Goal: Task Accomplishment & Management: Manage account settings

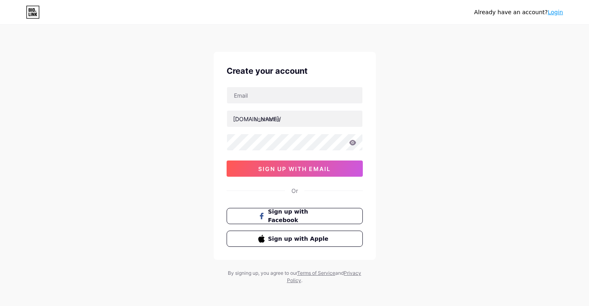
click at [554, 12] on link "Login" at bounding box center [555, 12] width 15 height 6
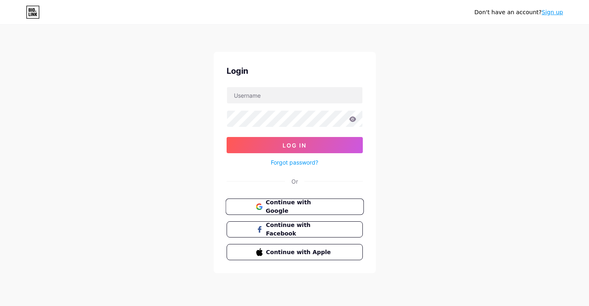
click at [268, 205] on span "Continue with Google" at bounding box center [300, 206] width 68 height 17
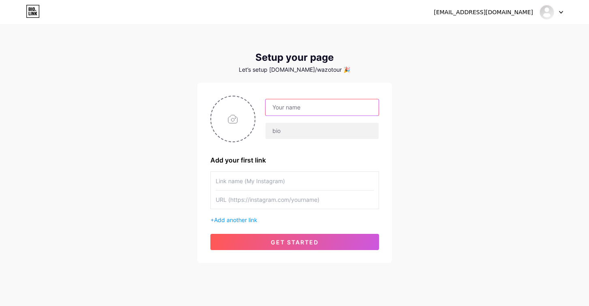
click at [303, 109] on input "text" at bounding box center [322, 107] width 113 height 16
click at [282, 107] on input "text" at bounding box center [322, 107] width 113 height 16
type input "ISMAIL KHALDI"
click at [233, 120] on input "file" at bounding box center [233, 119] width 44 height 45
type input "C:\fakepath\BABYLONE FOND.jpg"
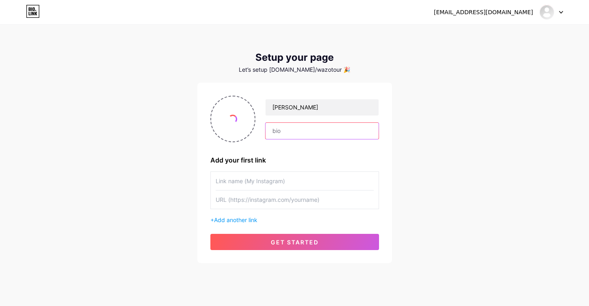
click at [289, 133] on input "text" at bounding box center [322, 131] width 113 height 16
type input "BABYLONE - TIZI OUZOU"
click at [243, 179] on input "text" at bounding box center [295, 181] width 158 height 18
click at [236, 202] on input "text" at bounding box center [295, 200] width 158 height 18
paste input "[URL][DOMAIN_NAME]"
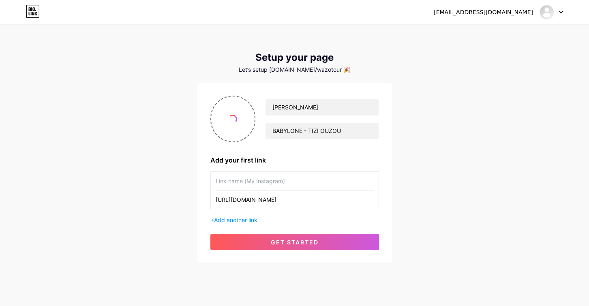
type input "[URL][DOMAIN_NAME]"
click at [236, 182] on input "text" at bounding box center [295, 181] width 158 height 18
type input "TEST"
click at [172, 186] on div "wazo.tourism@gmail.com Dashboard Logout Setup your page Let’s setup bio.link/wa…" at bounding box center [294, 144] width 589 height 289
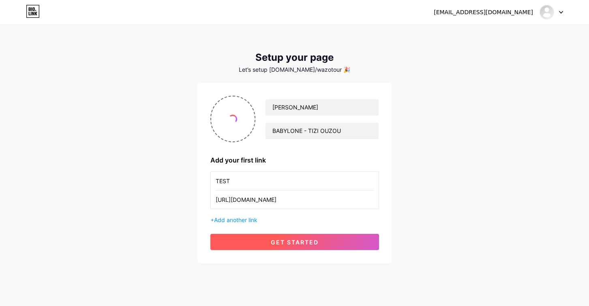
click at [263, 243] on button "get started" at bounding box center [294, 242] width 169 height 16
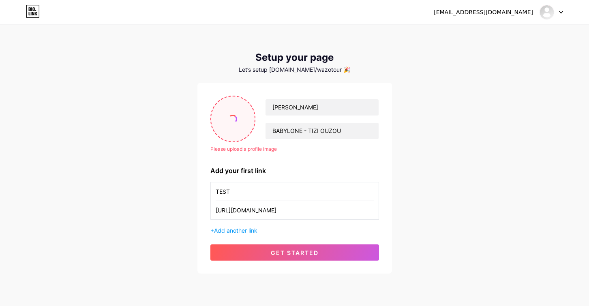
click at [233, 126] on input "file" at bounding box center [233, 119] width 44 height 45
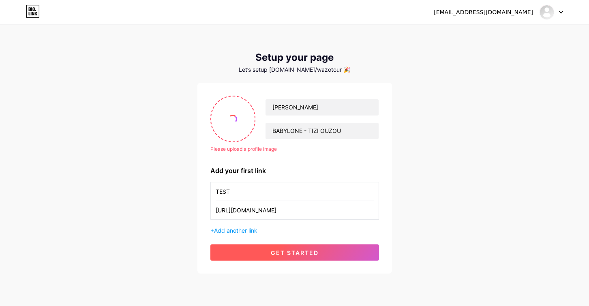
click at [272, 251] on span "get started" at bounding box center [295, 252] width 48 height 7
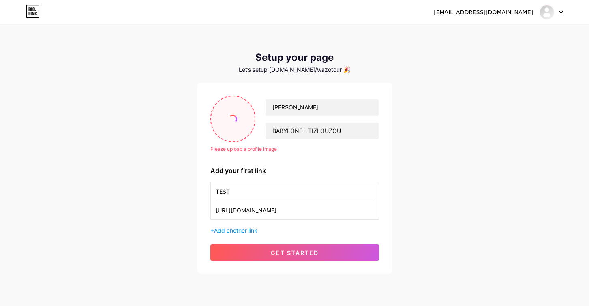
click at [236, 117] on span at bounding box center [233, 119] width 12 height 12
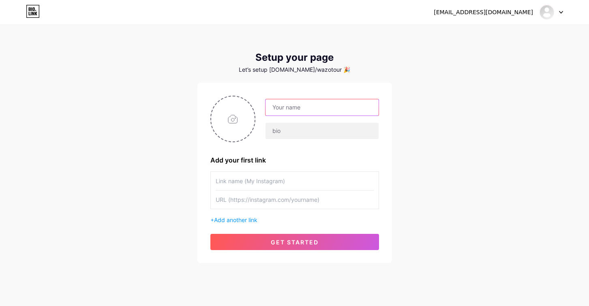
click at [288, 111] on input "text" at bounding box center [322, 107] width 113 height 16
type input "ISMAIL KHALDI"
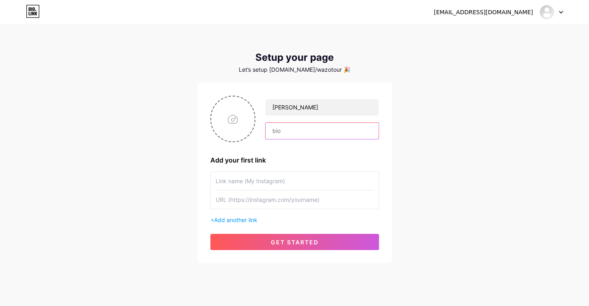
click at [292, 127] on input "text" at bounding box center [322, 131] width 113 height 16
type input "BABYLONE A TIZI OUZOU"
click at [234, 116] on input "file" at bounding box center [233, 119] width 44 height 45
type input "C:\fakepath\WhatsApp Image 2025-08-06 at 21.02.33-fotor-enhance-20250806235324.…"
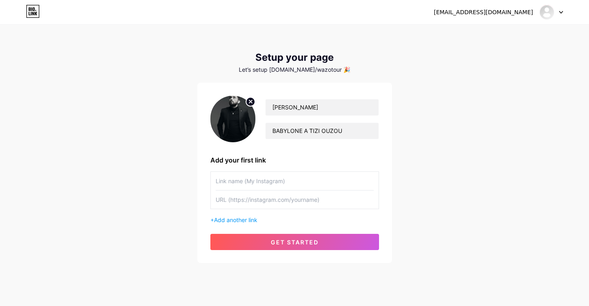
click at [241, 180] on input "text" at bounding box center [295, 181] width 158 height 18
type input "BAB"
paste input "[URL][DOMAIN_NAME]"
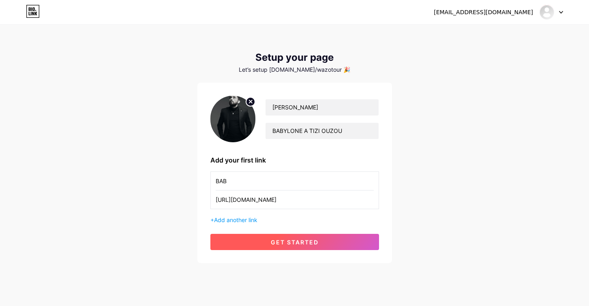
type input "[URL][DOMAIN_NAME]"
drag, startPoint x: 261, startPoint y: 238, endPoint x: 260, endPoint y: 243, distance: 4.5
click at [261, 239] on button "get started" at bounding box center [294, 242] width 169 height 16
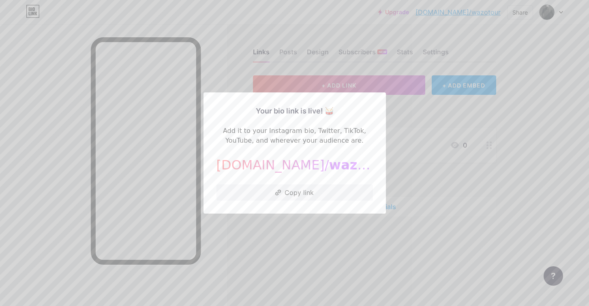
click at [411, 123] on div at bounding box center [294, 153] width 589 height 306
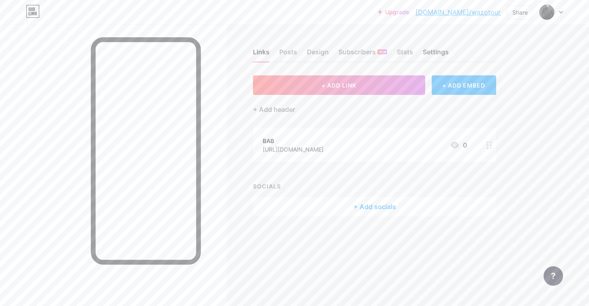
click at [436, 50] on div "Settings" at bounding box center [436, 54] width 26 height 15
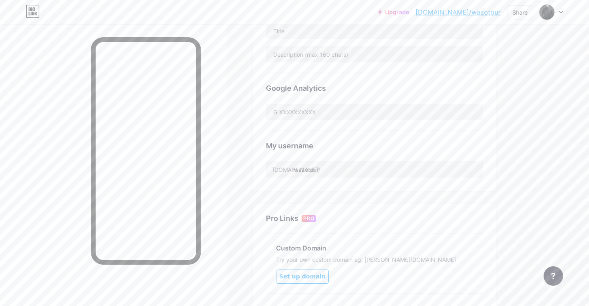
scroll to position [215, 0]
drag, startPoint x: 332, startPoint y: 163, endPoint x: 295, endPoint y: 172, distance: 38.0
click at [295, 166] on input "wazotour" at bounding box center [374, 166] width 217 height 16
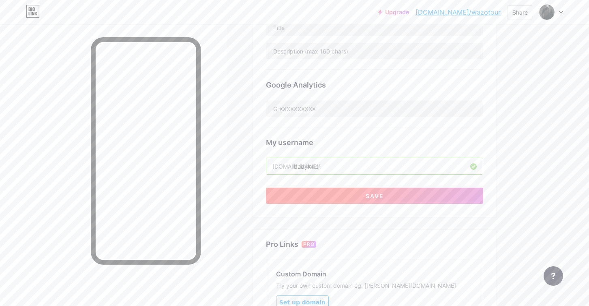
type input "babylone"
click at [311, 194] on button "Save" at bounding box center [374, 196] width 217 height 16
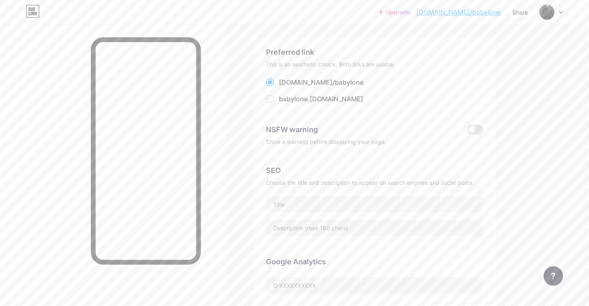
scroll to position [0, 0]
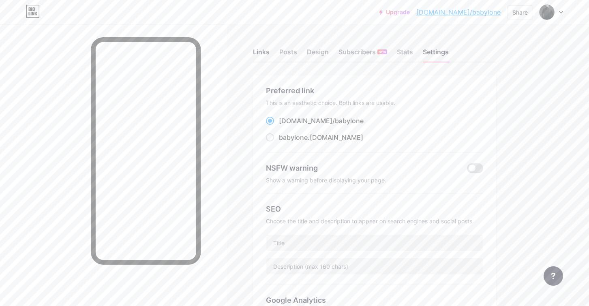
click at [264, 53] on div "Links" at bounding box center [261, 54] width 17 height 15
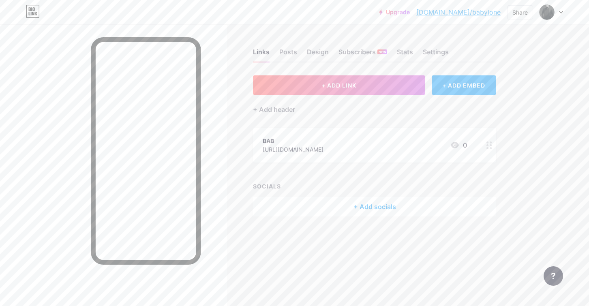
click at [288, 145] on div "[URL][DOMAIN_NAME]" at bounding box center [293, 149] width 61 height 9
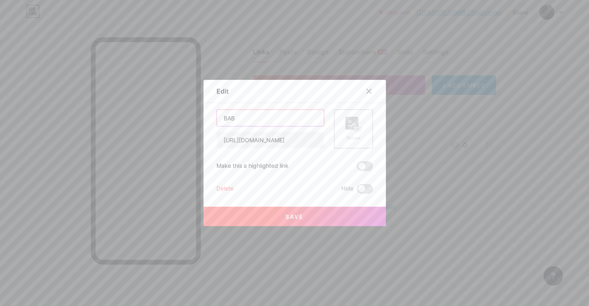
click at [247, 115] on input "BAB" at bounding box center [270, 118] width 107 height 16
click at [246, 114] on input "BAB" at bounding box center [270, 118] width 107 height 16
click at [232, 118] on input "ACHAT EN LIGNE" at bounding box center [270, 118] width 107 height 16
type input "BILLET EN LIGNE"
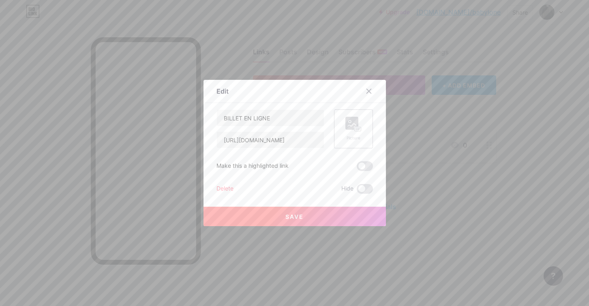
click at [348, 126] on icon at bounding box center [352, 125] width 8 height 2
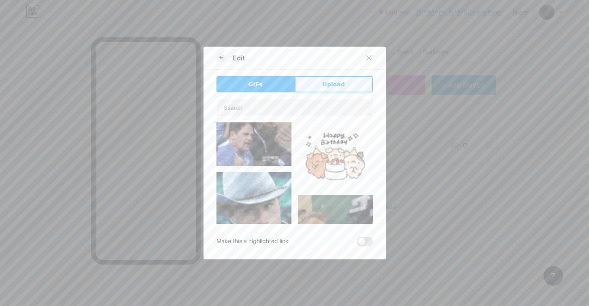
click at [321, 86] on button "Upload" at bounding box center [334, 84] width 78 height 16
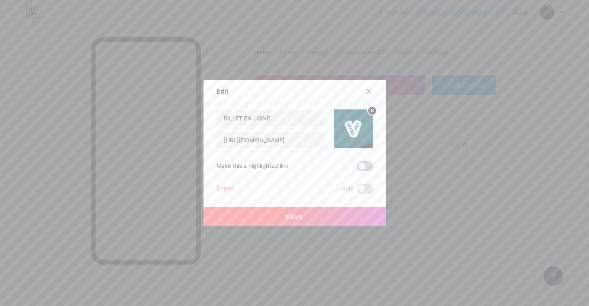
click at [362, 168] on span at bounding box center [365, 166] width 16 height 10
click at [357, 168] on input "checkbox" at bounding box center [357, 168] width 0 height 0
click at [308, 218] on button "Save" at bounding box center [295, 216] width 182 height 19
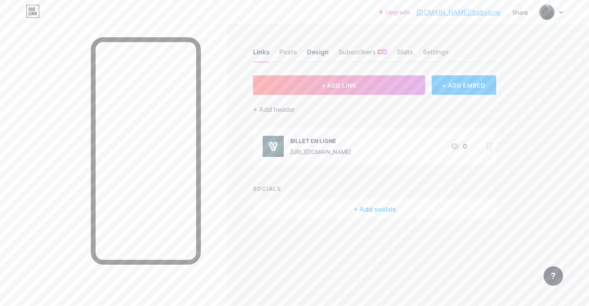
click at [320, 52] on div "Design" at bounding box center [318, 54] width 22 height 15
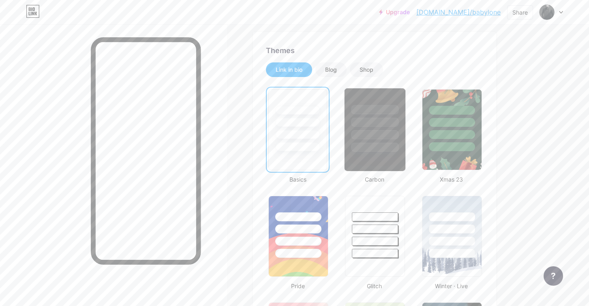
scroll to position [150, 0]
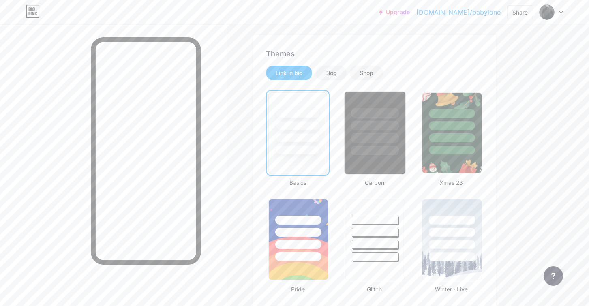
click at [375, 165] on div at bounding box center [375, 133] width 62 height 84
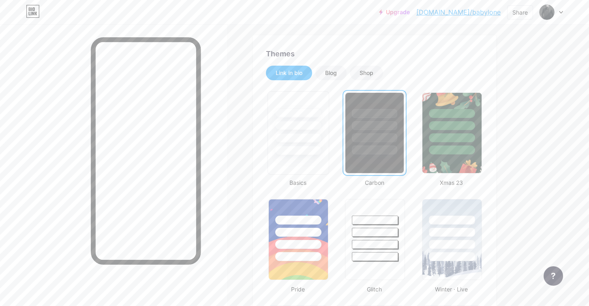
click at [298, 167] on div at bounding box center [299, 133] width 62 height 84
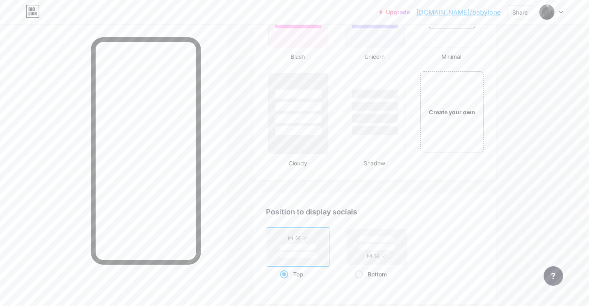
scroll to position [919, 0]
click at [445, 109] on div "Create your own" at bounding box center [451, 108] width 61 height 9
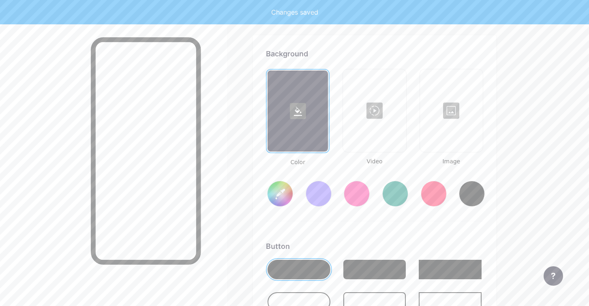
type input "#ffffff"
type input "#000000"
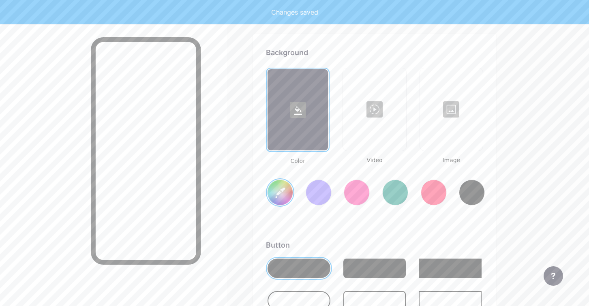
scroll to position [1077, 0]
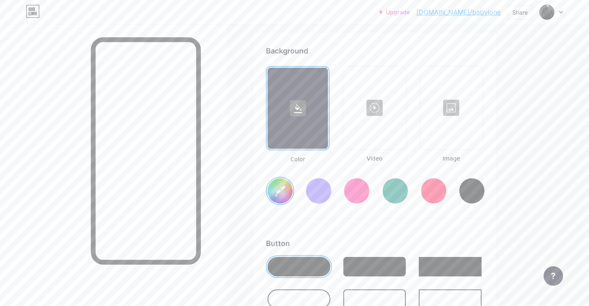
click at [277, 194] on input "#ffffff" at bounding box center [280, 190] width 25 height 25
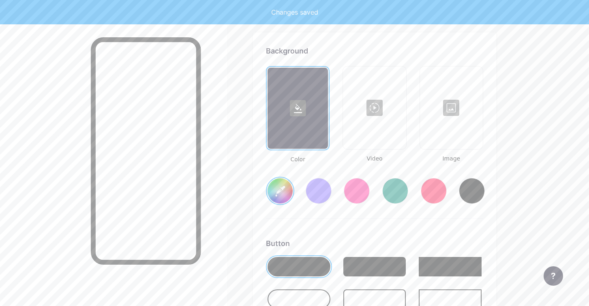
type input "#096686"
click at [219, 175] on div at bounding box center [113, 177] width 227 height 306
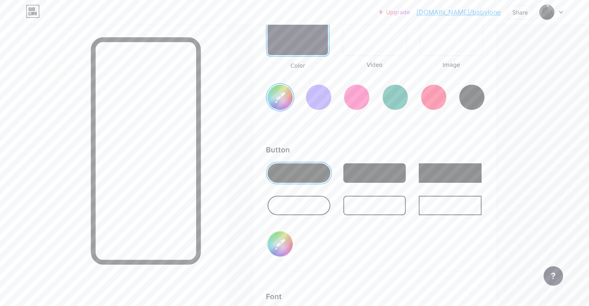
scroll to position [1285, 0]
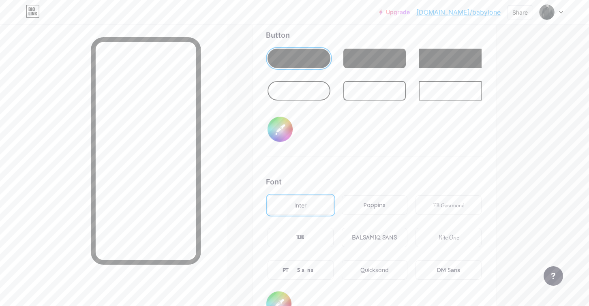
click at [301, 236] on div "TEKO" at bounding box center [300, 238] width 8 height 9
click at [371, 237] on div "BALSAMIQ SANS" at bounding box center [374, 238] width 45 height 9
click at [313, 270] on div "PT Sans" at bounding box center [301, 269] width 66 height 19
click at [442, 267] on div "DM Sans" at bounding box center [448, 270] width 23 height 9
click at [298, 271] on div "PT Sans" at bounding box center [301, 270] width 36 height 9
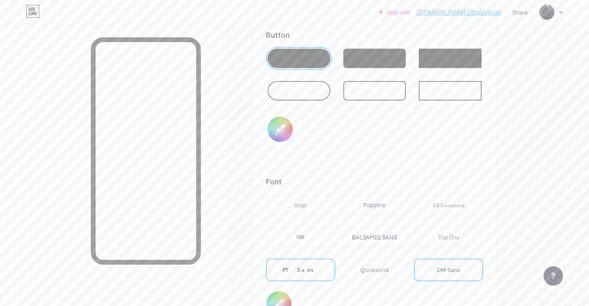
click at [377, 203] on div "Poppins" at bounding box center [375, 205] width 22 height 9
click at [302, 271] on div "PT Sans" at bounding box center [301, 270] width 36 height 9
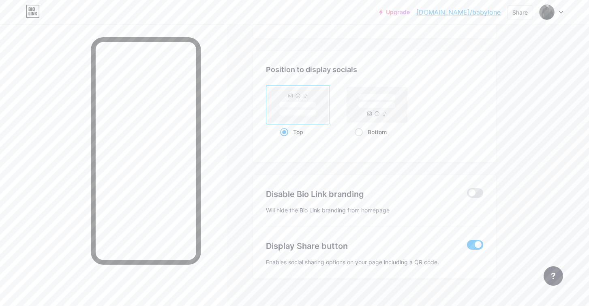
scroll to position [1590, 0]
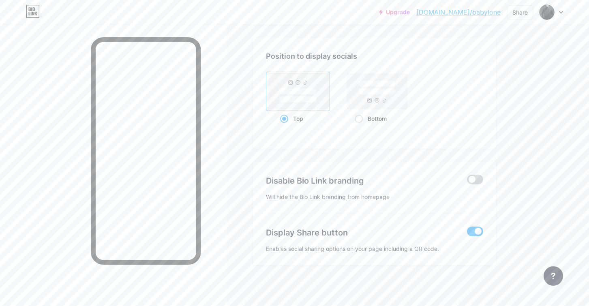
click at [473, 179] on span at bounding box center [475, 180] width 16 height 10
click at [467, 182] on input "checkbox" at bounding box center [467, 182] width 0 height 0
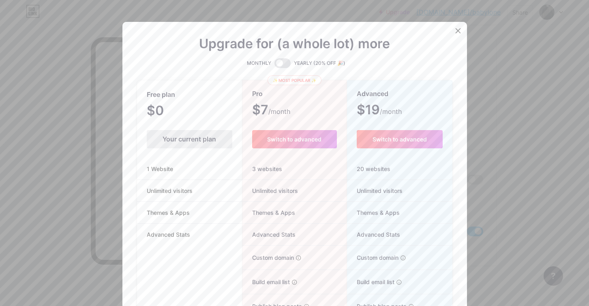
click at [459, 27] on div at bounding box center [458, 31] width 15 height 15
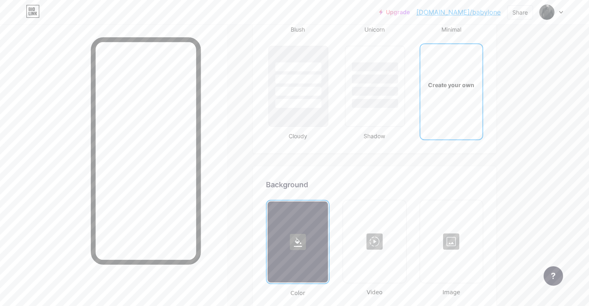
scroll to position [947, 0]
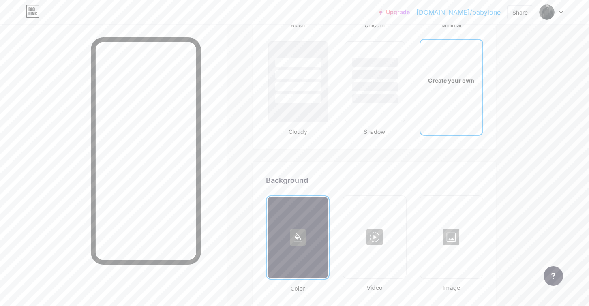
click at [450, 84] on div "Create your own" at bounding box center [451, 80] width 59 height 9
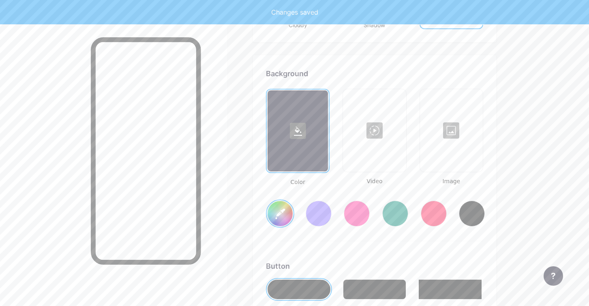
click at [449, 129] on div at bounding box center [451, 130] width 61 height 81
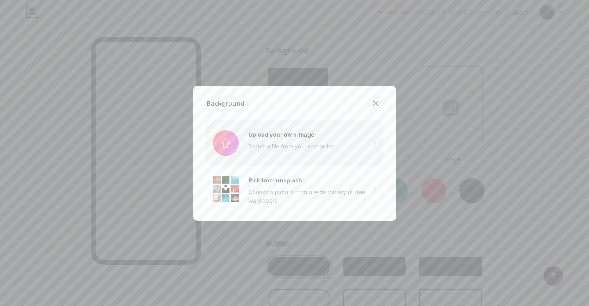
click at [269, 143] on input "file" at bounding box center [294, 142] width 177 height 45
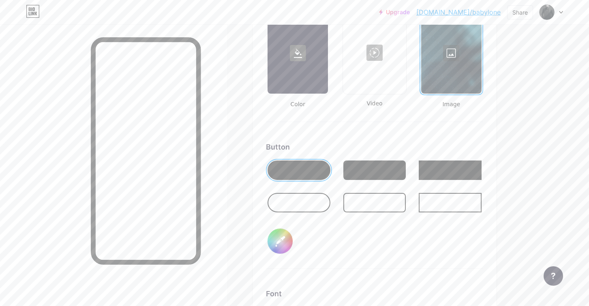
scroll to position [1134, 0]
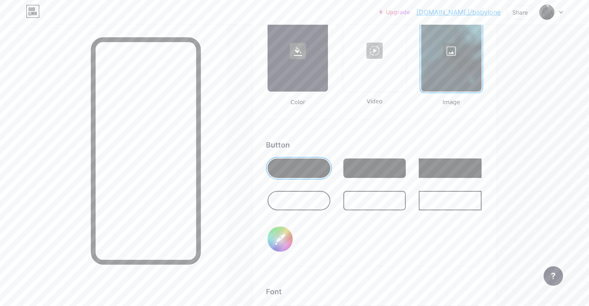
click at [282, 237] on input "#000000" at bounding box center [280, 239] width 25 height 25
type input "#f5f4f4"
click at [328, 250] on div "Button #f5f4f4" at bounding box center [374, 202] width 217 height 127
click at [361, 173] on div at bounding box center [374, 168] width 63 height 19
click at [305, 168] on div at bounding box center [299, 168] width 63 height 19
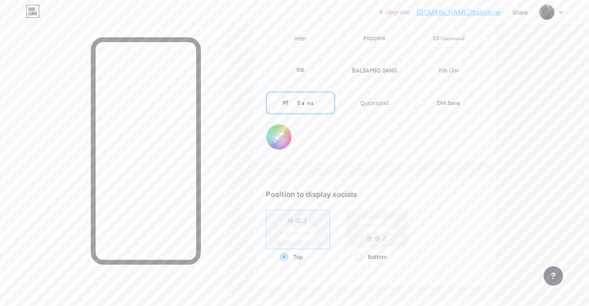
scroll to position [1413, 0]
click at [281, 137] on input "#000000" at bounding box center [278, 134] width 25 height 25
type input "#ffffff"
click at [399, 185] on div "Position to display socials Top Bottom" at bounding box center [374, 229] width 243 height 111
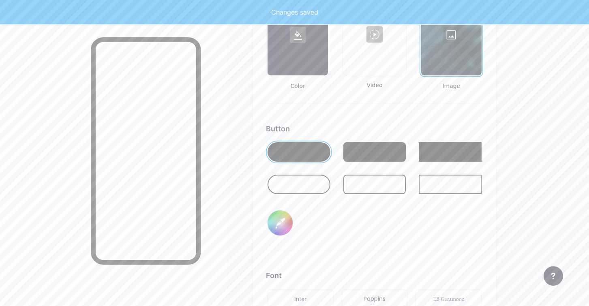
scroll to position [1144, 0]
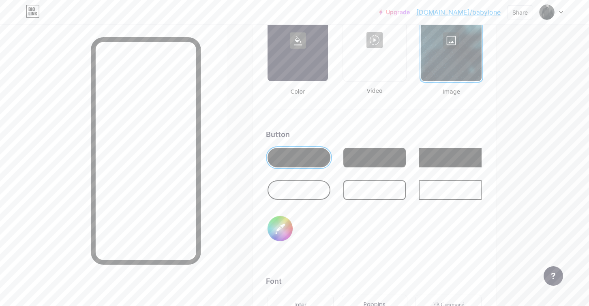
click at [282, 227] on input "#f5f4f4" at bounding box center [280, 228] width 25 height 25
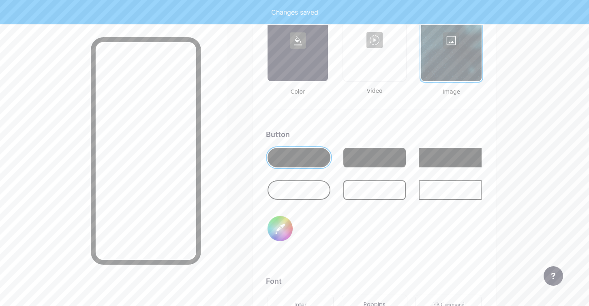
type input "#b70606"
click at [387, 225] on div "Button #b70606" at bounding box center [374, 192] width 217 height 127
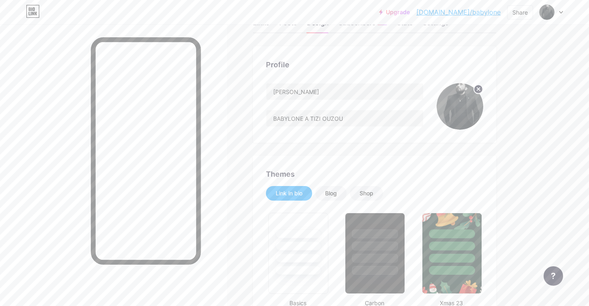
scroll to position [0, 0]
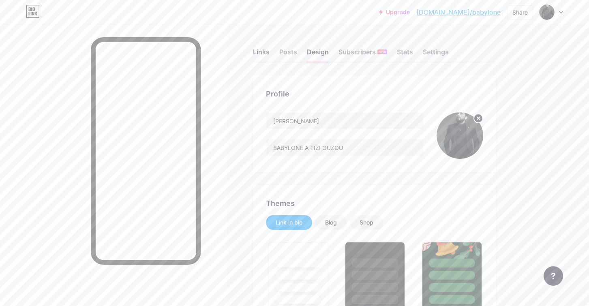
click at [261, 52] on div "Links" at bounding box center [261, 54] width 17 height 15
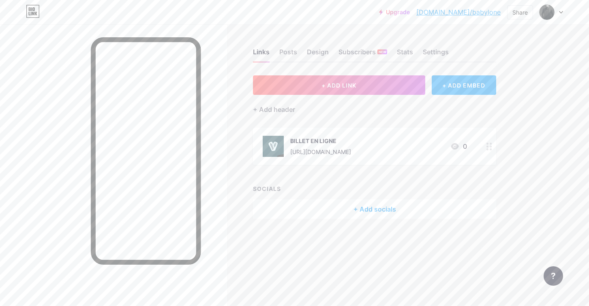
click at [463, 85] on div "+ ADD EMBED" at bounding box center [464, 84] width 64 height 19
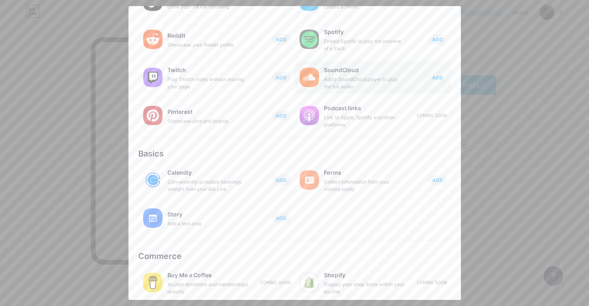
scroll to position [119, 0]
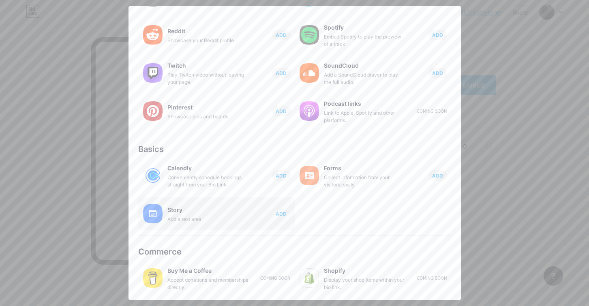
click at [279, 212] on span "ADD" at bounding box center [281, 213] width 11 height 7
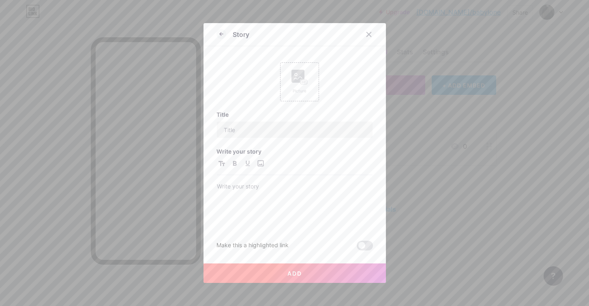
scroll to position [0, 0]
click at [254, 133] on input "text" at bounding box center [295, 130] width 156 height 16
type input "POINTS DE VENTE"
click at [290, 78] on div "Picture" at bounding box center [299, 81] width 39 height 39
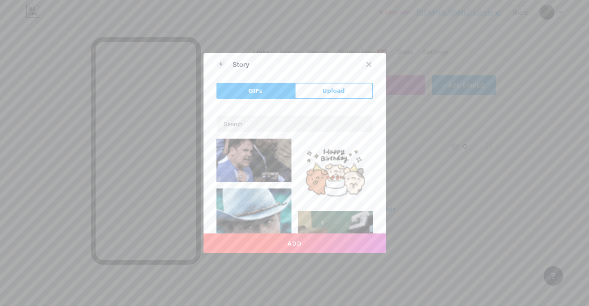
click at [321, 89] on button "Upload" at bounding box center [334, 91] width 78 height 16
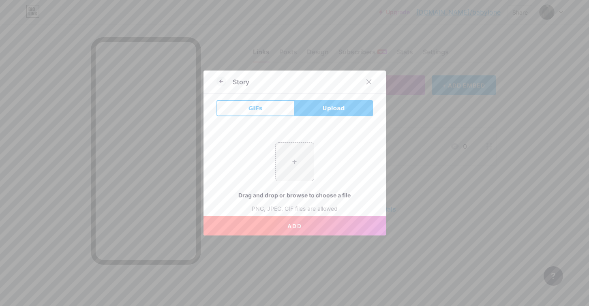
click at [262, 106] on button "GIFs" at bounding box center [256, 108] width 78 height 16
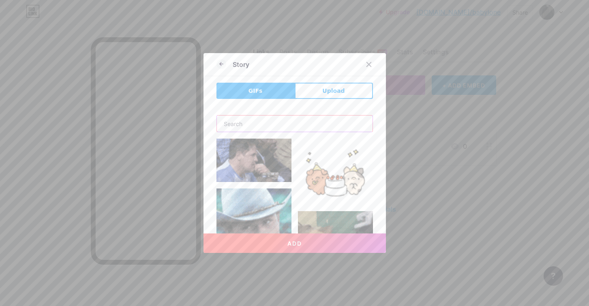
click at [252, 125] on input "text" at bounding box center [295, 124] width 156 height 16
type input "TICKET"
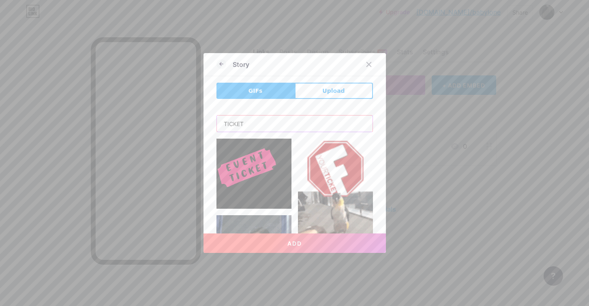
scroll to position [143, 0]
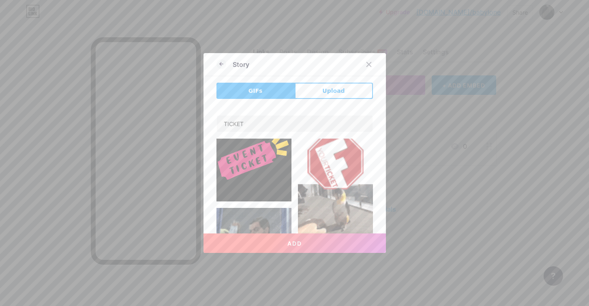
click at [250, 161] on img at bounding box center [254, 164] width 75 height 75
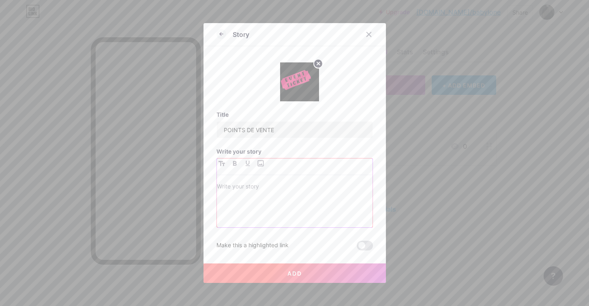
click at [251, 189] on p at bounding box center [295, 187] width 156 height 11
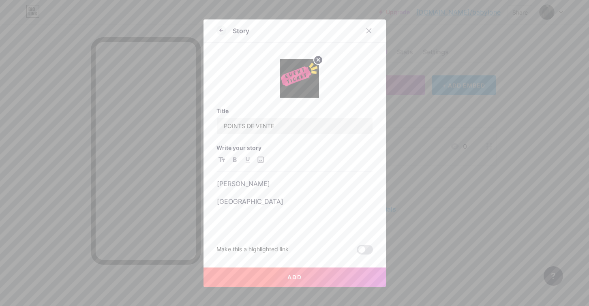
click at [285, 273] on button "Add" at bounding box center [295, 277] width 182 height 19
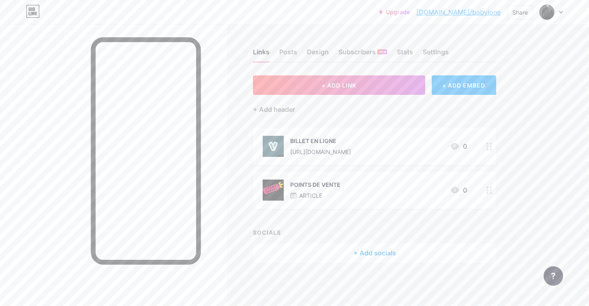
click at [331, 187] on div "POINTS DE VENTE" at bounding box center [315, 184] width 50 height 9
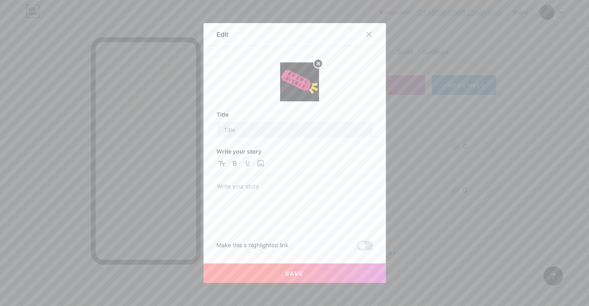
type input "POINTS DE VENTE"
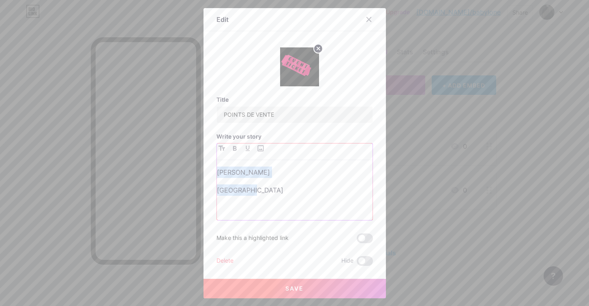
drag, startPoint x: 231, startPoint y: 187, endPoint x: 206, endPoint y: 166, distance: 32.8
click at [206, 166] on div "Edit Title POINTS DE VENTE Write your story KHELIHA ALINA POP STREET Make this …" at bounding box center [295, 153] width 182 height 290
click at [223, 150] on icon "button" at bounding box center [222, 148] width 6 height 5
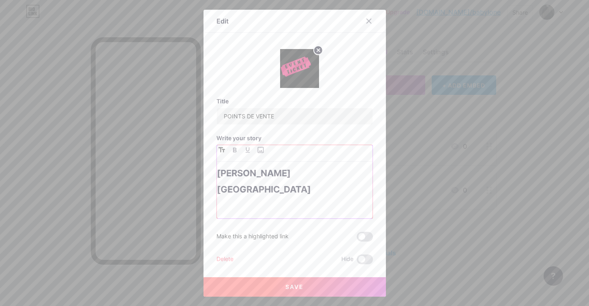
click at [223, 150] on icon "button" at bounding box center [222, 149] width 6 height 5
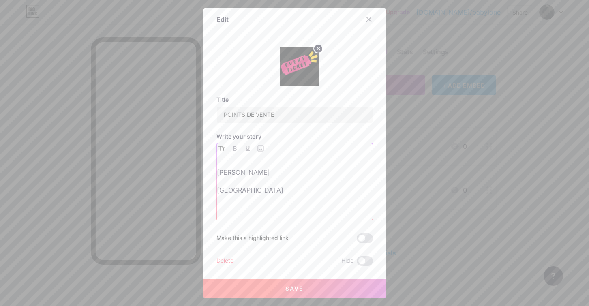
click at [223, 148] on icon "button" at bounding box center [222, 148] width 6 height 5
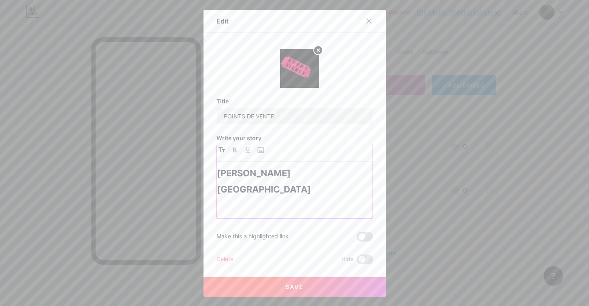
click at [294, 172] on h1 "KHELIHA ALINA" at bounding box center [295, 173] width 156 height 10
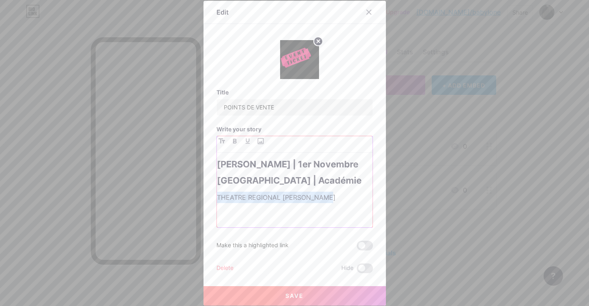
drag, startPoint x: 326, startPoint y: 196, endPoint x: 202, endPoint y: 186, distance: 124.5
click at [190, 193] on div "Edit Title POINTS DE VENTE Write your story KHELIHA ALINA | 1er Novembre POP ST…" at bounding box center [294, 153] width 589 height 306
click at [220, 145] on button "button" at bounding box center [222, 141] width 10 height 10
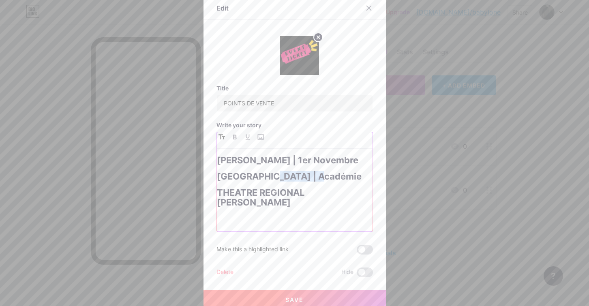
drag, startPoint x: 324, startPoint y: 174, endPoint x: 273, endPoint y: 175, distance: 51.5
click at [273, 175] on h1 "POP STREET | Académie" at bounding box center [295, 177] width 156 height 10
click at [221, 136] on icon "button" at bounding box center [222, 136] width 6 height 5
click at [300, 172] on h1 "POP STREET | Académie" at bounding box center [295, 177] width 156 height 10
click at [299, 296] on span "Save" at bounding box center [294, 299] width 18 height 7
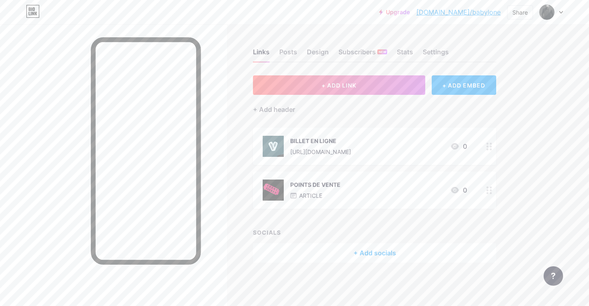
click at [293, 185] on div "POINTS DE VENTE" at bounding box center [315, 184] width 50 height 9
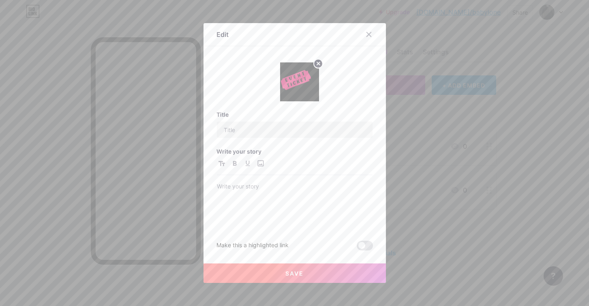
type input "POINTS DE VENTE"
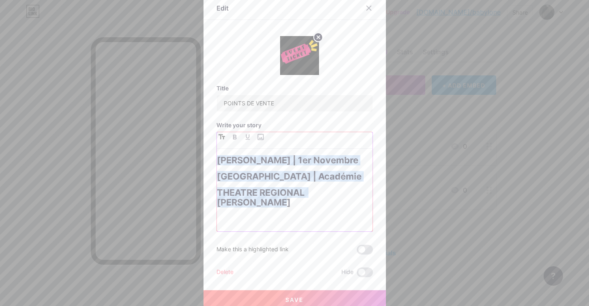
drag, startPoint x: 226, startPoint y: 186, endPoint x: 207, endPoint y: 152, distance: 39.4
click at [207, 152] on div "Edit Title POINTS DE VENTE Write your story KHELIHA ALINA | 1er Novembre POP ST…" at bounding box center [295, 153] width 182 height 313
click at [220, 138] on icon "button" at bounding box center [222, 136] width 6 height 5
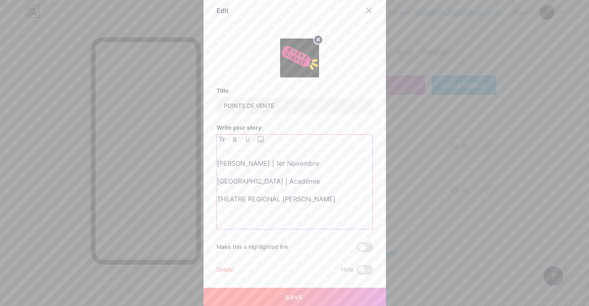
click at [220, 200] on p "THEATRE REGIONAL KATEB YACINE" at bounding box center [295, 198] width 156 height 11
click at [265, 300] on button "Save" at bounding box center [295, 297] width 182 height 19
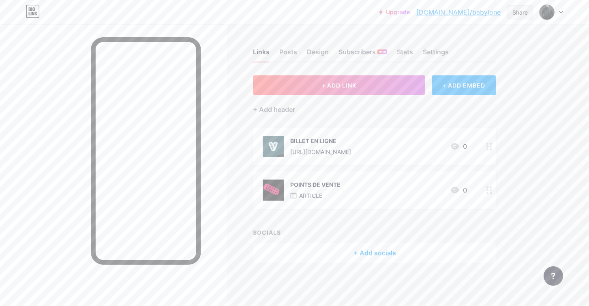
click at [516, 13] on div "Share" at bounding box center [520, 12] width 15 height 9
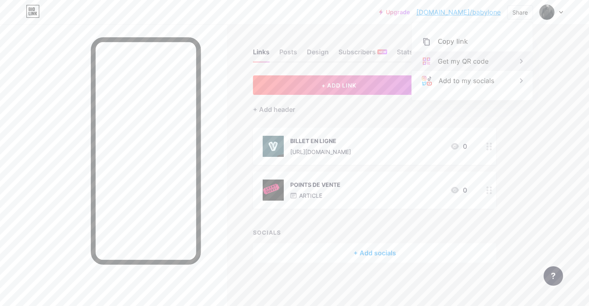
click at [466, 58] on div "Get my QR code" at bounding box center [463, 61] width 51 height 10
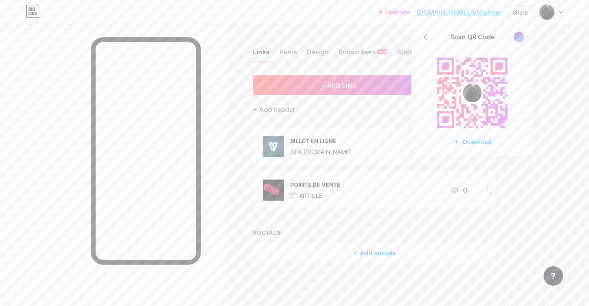
click at [519, 38] on div at bounding box center [519, 37] width 10 height 10
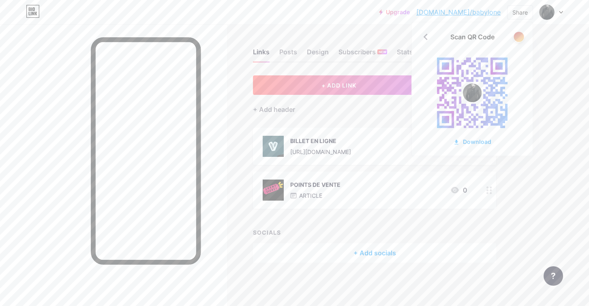
click at [519, 38] on div at bounding box center [519, 37] width 10 height 10
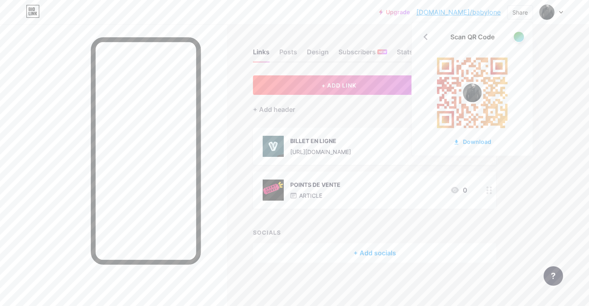
click at [519, 38] on div at bounding box center [519, 37] width 10 height 10
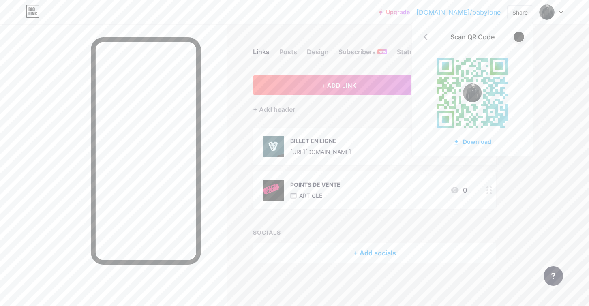
click at [519, 38] on div at bounding box center [519, 37] width 10 height 10
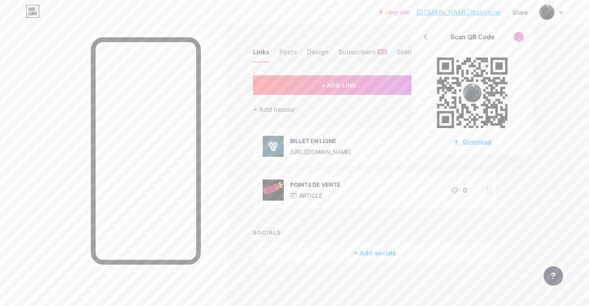
click at [475, 142] on div "Download" at bounding box center [472, 141] width 38 height 9
click at [219, 108] on div at bounding box center [113, 177] width 227 height 306
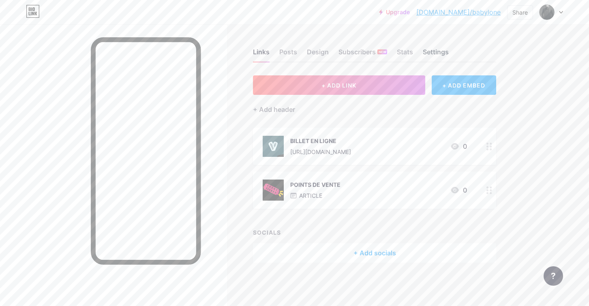
click at [433, 54] on div "Settings" at bounding box center [436, 54] width 26 height 15
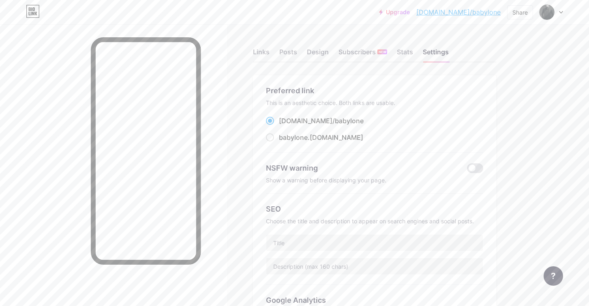
click at [271, 52] on div "Links Posts Design Subscribers NEW Stats Settings" at bounding box center [374, 48] width 243 height 28
click at [263, 52] on div "Links" at bounding box center [261, 54] width 17 height 15
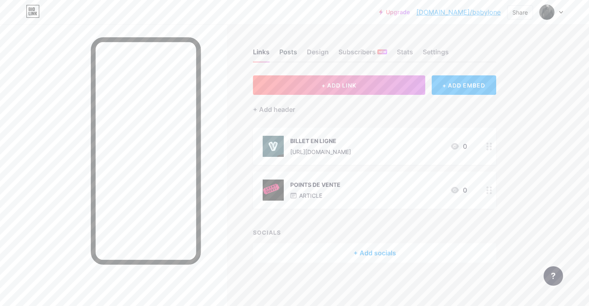
click at [293, 54] on div "Posts" at bounding box center [288, 54] width 18 height 15
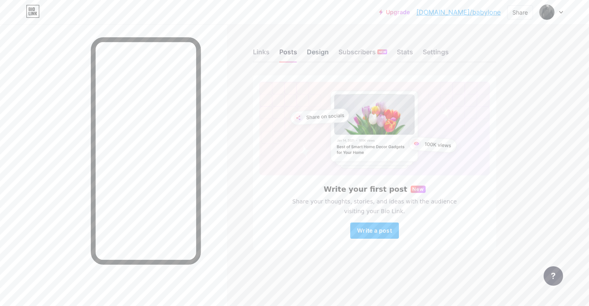
click at [322, 53] on div "Design" at bounding box center [318, 54] width 22 height 15
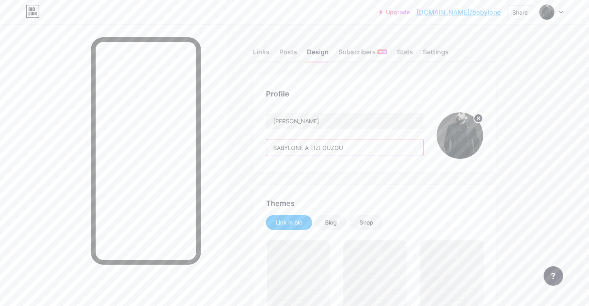
click at [365, 148] on input "BABYLONE A TIZI OUZOU" at bounding box center [344, 147] width 157 height 16
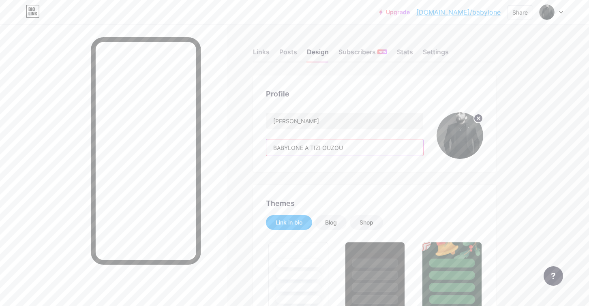
type input "#b70606"
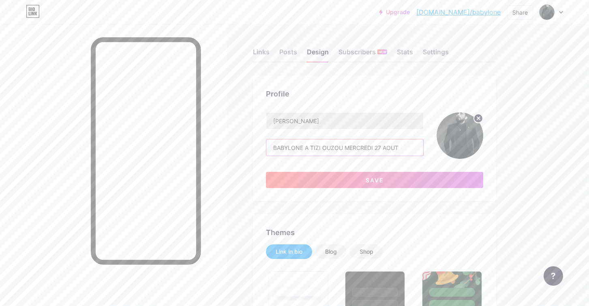
type input "BABYLONE A TIZI OUZOU MERCREDI 27 AOUT"
click at [325, 120] on input "ISMAIL KHALDI" at bounding box center [344, 121] width 157 height 16
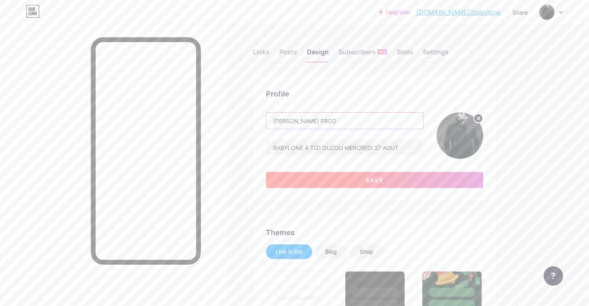
type input "[PERSON_NAME] PROD"
click at [357, 178] on button "Save" at bounding box center [374, 180] width 217 height 16
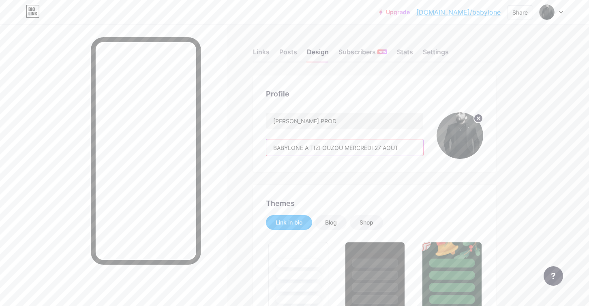
click at [275, 148] on input "BABYLONE A TIZI OUZOU MERCREDI 27 AOUT" at bounding box center [344, 147] width 157 height 16
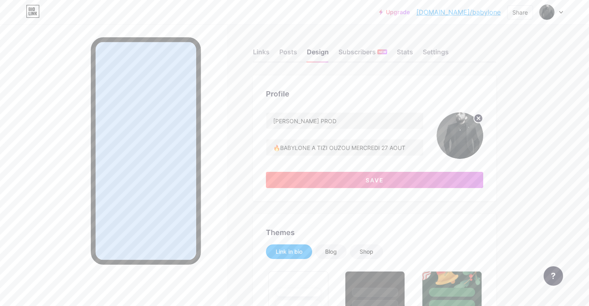
click at [221, 185] on div at bounding box center [113, 177] width 227 height 306
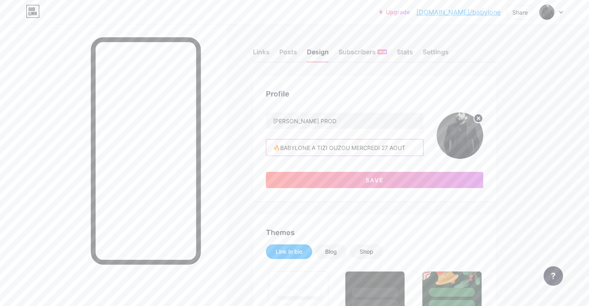
click at [278, 151] on input "🔥BABYLONE A TIZI OUZOU MERCREDI 27 AOUT" at bounding box center [344, 147] width 157 height 16
click at [412, 148] on input "🔥 BABYLONE A TIZI OUZOU MERCREDI 27 AOUT" at bounding box center [344, 147] width 157 height 16
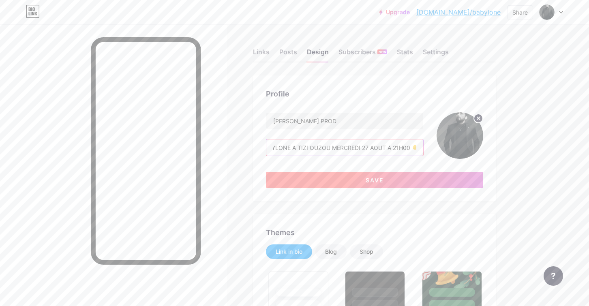
type input "🔥 BABYLONE A TIZI OUZOU MERCREDI 27 AOUT A 21H00 👇"
click at [372, 184] on button "Save" at bounding box center [374, 180] width 217 height 16
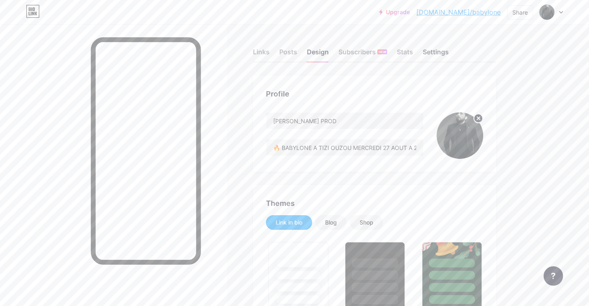
click at [436, 52] on div "Settings" at bounding box center [436, 54] width 26 height 15
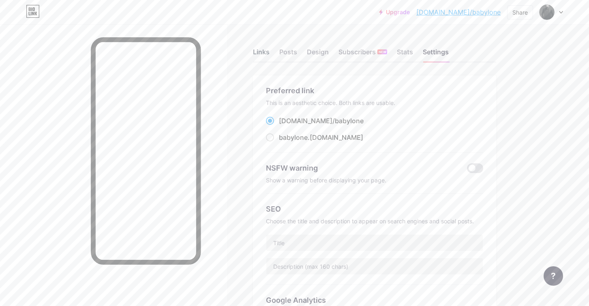
click at [260, 53] on div "Links" at bounding box center [261, 54] width 17 height 15
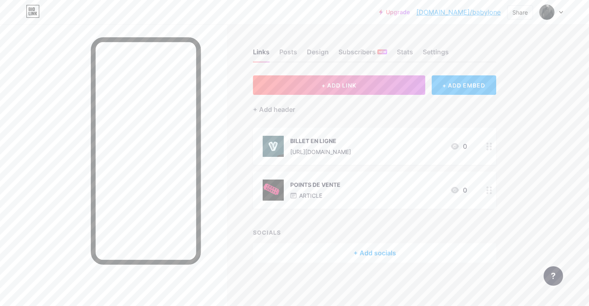
click at [474, 87] on div "+ ADD EMBED" at bounding box center [464, 84] width 64 height 19
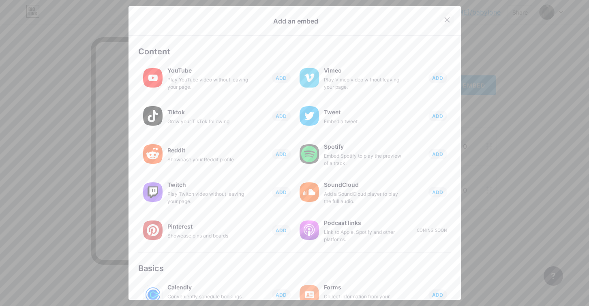
click at [445, 20] on icon at bounding box center [447, 20] width 6 height 6
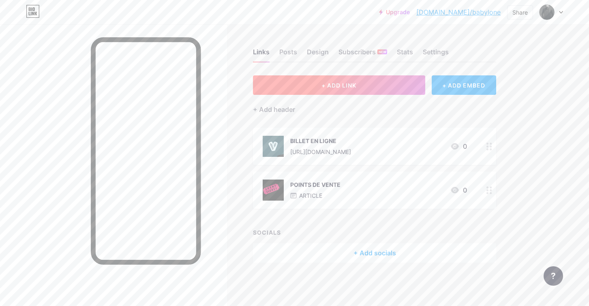
click at [333, 88] on span "+ ADD LINK" at bounding box center [339, 85] width 35 height 7
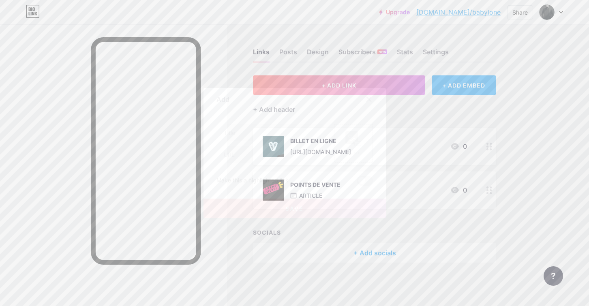
click at [369, 99] on icon at bounding box center [369, 99] width 4 height 4
